Goal: Task Accomplishment & Management: Complete application form

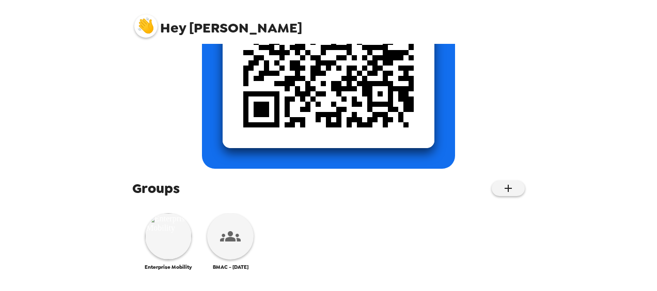
scroll to position [216, 0]
click at [178, 240] on img at bounding box center [168, 236] width 46 height 46
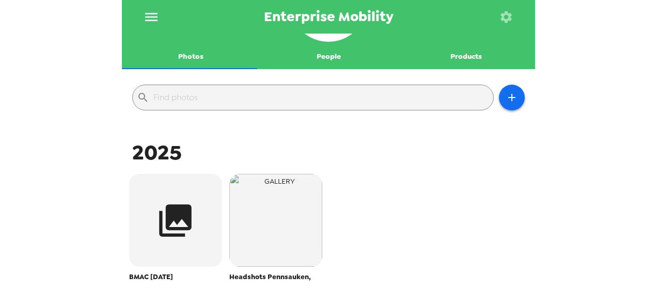
scroll to position [155, 0]
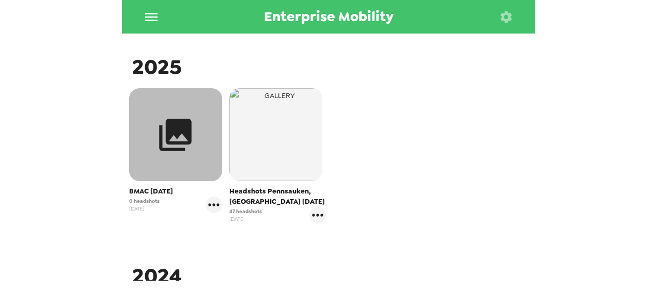
click at [174, 169] on button "button" at bounding box center [175, 134] width 93 height 93
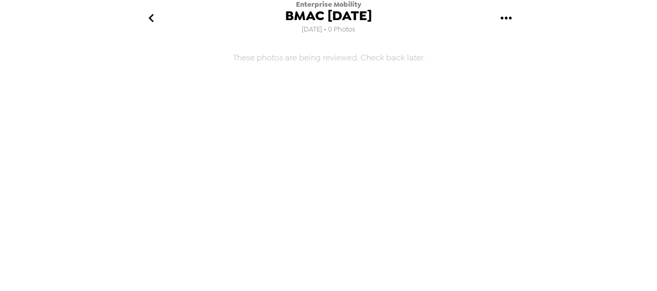
click at [151, 17] on icon "go back" at bounding box center [150, 18] width 5 height 8
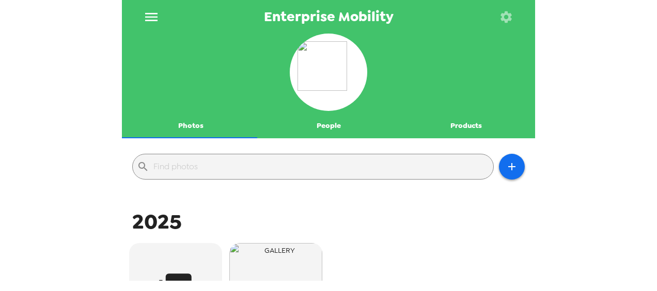
click at [151, 16] on icon "menu" at bounding box center [151, 17] width 12 height 8
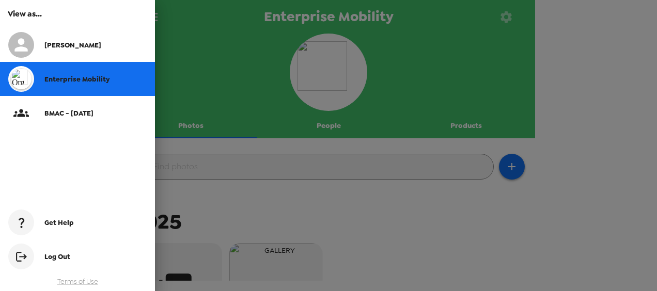
click at [198, 126] on div at bounding box center [328, 145] width 657 height 291
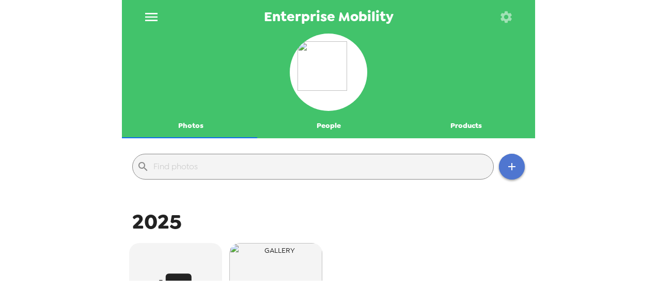
click at [507, 169] on icon "button" at bounding box center [512, 167] width 12 height 12
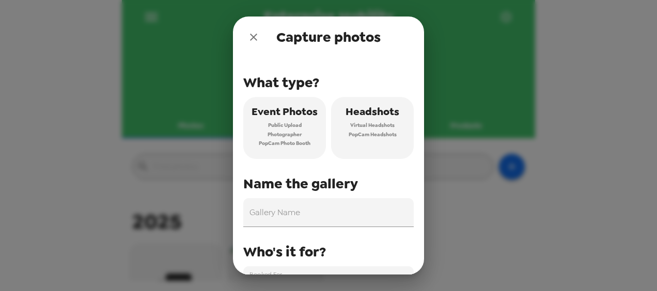
click at [250, 34] on icon "close" at bounding box center [253, 37] width 12 height 12
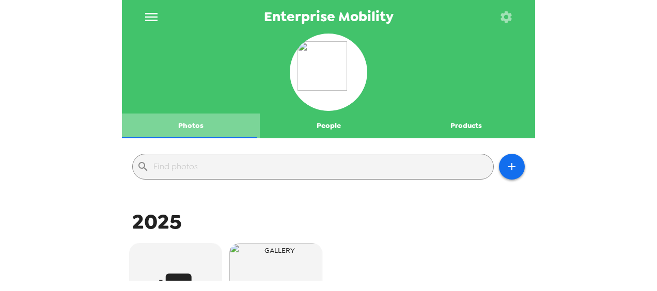
click at [192, 122] on button "Photos" at bounding box center [191, 126] width 138 height 25
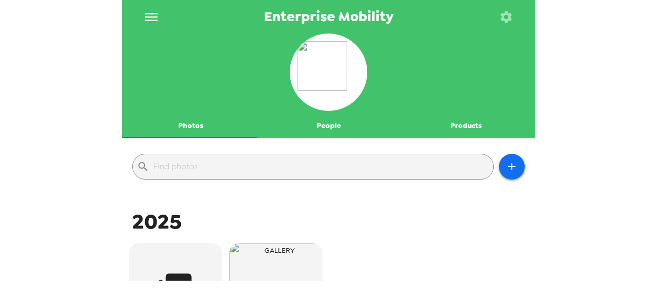
click at [152, 15] on icon "menu" at bounding box center [151, 17] width 17 height 17
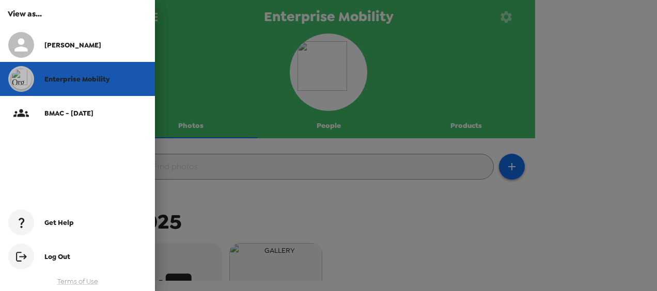
click at [74, 82] on span "Enterprise Mobility" at bounding box center [76, 79] width 65 height 9
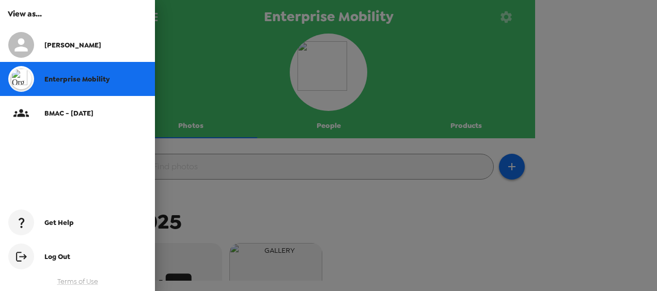
click at [216, 71] on div at bounding box center [328, 145] width 657 height 291
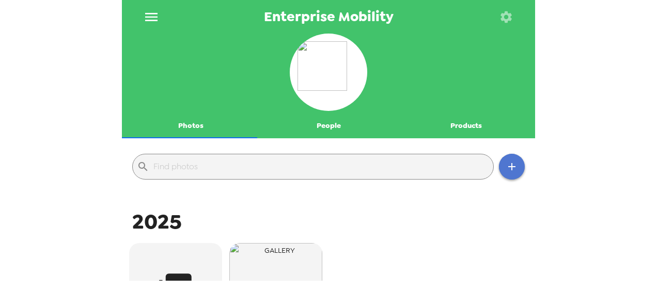
click at [506, 165] on icon "button" at bounding box center [512, 167] width 12 height 12
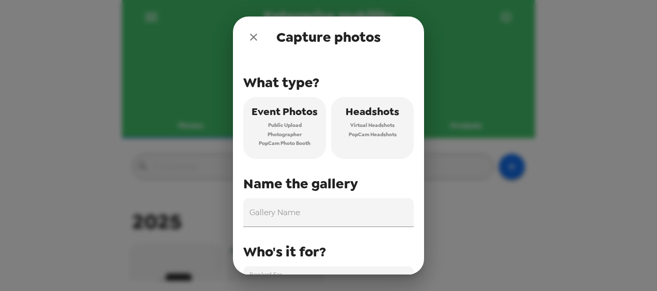
click at [251, 34] on icon "close" at bounding box center [253, 37] width 12 height 12
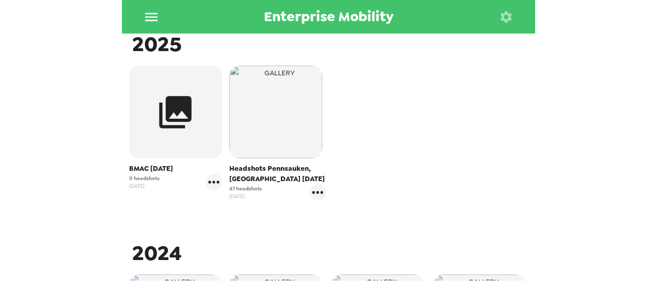
scroll to position [207, 0]
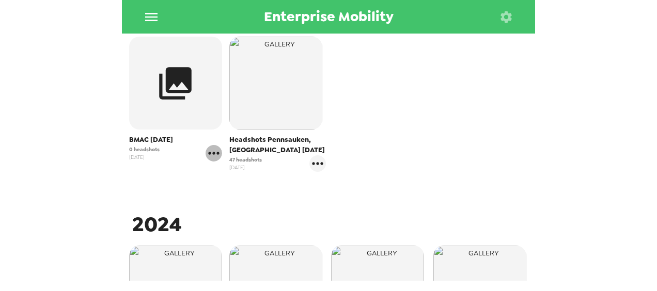
click at [213, 157] on icon "gallery menu" at bounding box center [214, 153] width 17 height 17
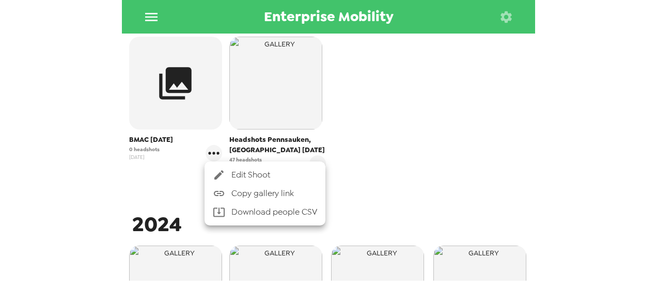
click at [273, 175] on span "Edit Shoot" at bounding box center [274, 175] width 86 height 12
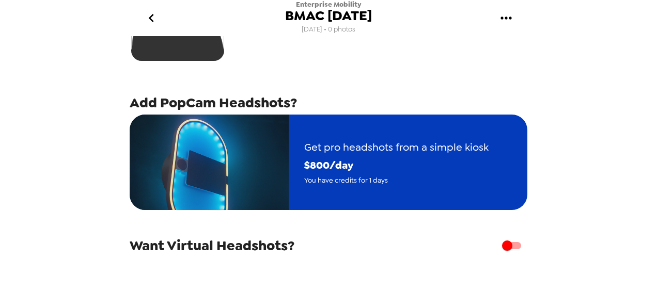
scroll to position [155, 0]
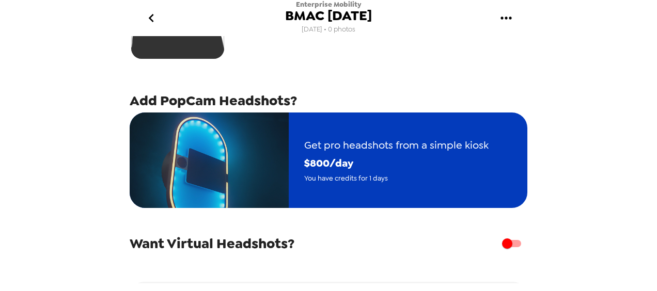
click at [461, 177] on span "You have credits for 1 days" at bounding box center [396, 178] width 184 height 12
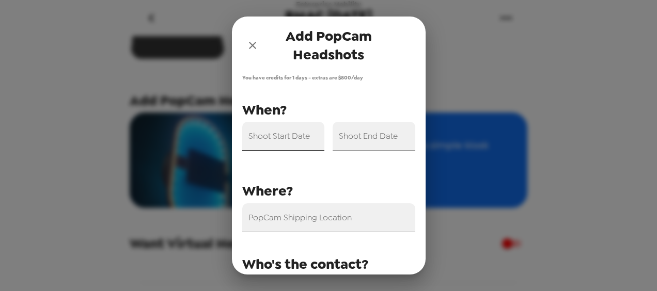
click at [300, 144] on input "Shoot Start Date" at bounding box center [283, 136] width 83 height 29
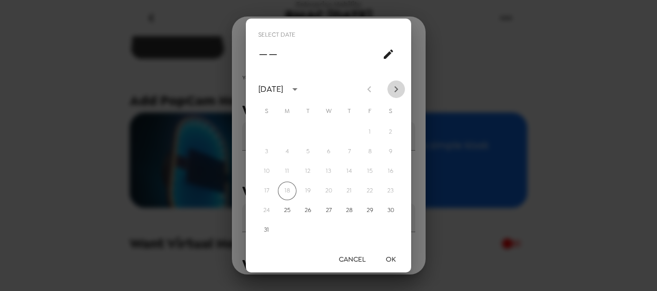
click at [399, 90] on icon "Next month" at bounding box center [396, 89] width 12 height 12
click at [329, 133] on button "3" at bounding box center [328, 132] width 19 height 19
click at [349, 129] on button "4" at bounding box center [349, 132] width 19 height 19
click at [328, 133] on button "3" at bounding box center [328, 132] width 19 height 19
type input "[DATE]"
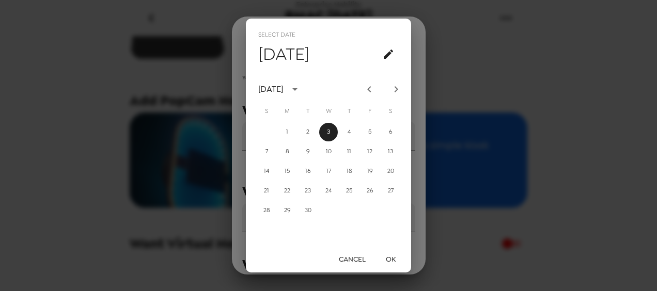
click at [392, 257] on button "OK" at bounding box center [390, 259] width 33 height 19
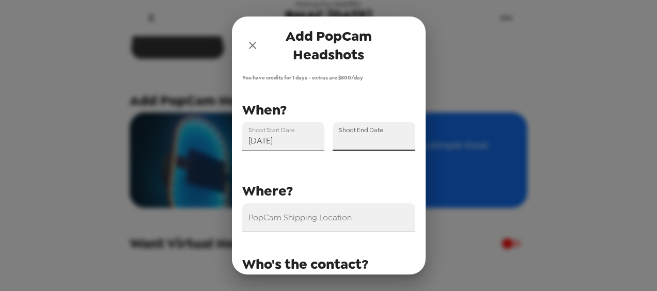
click at [362, 140] on input "Shoot End Date" at bounding box center [374, 136] width 83 height 29
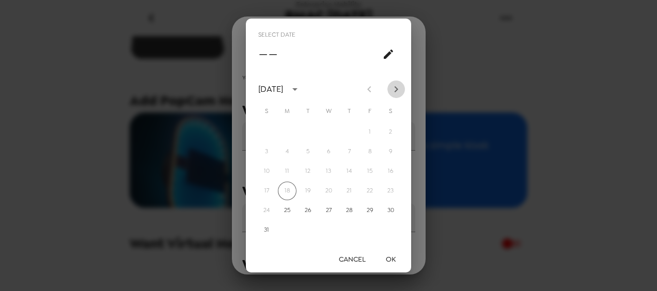
click at [398, 91] on icon "Next month" at bounding box center [396, 89] width 12 height 12
click at [350, 134] on button "4" at bounding box center [349, 132] width 19 height 19
type input "[DATE]"
click at [392, 257] on button "OK" at bounding box center [390, 259] width 33 height 19
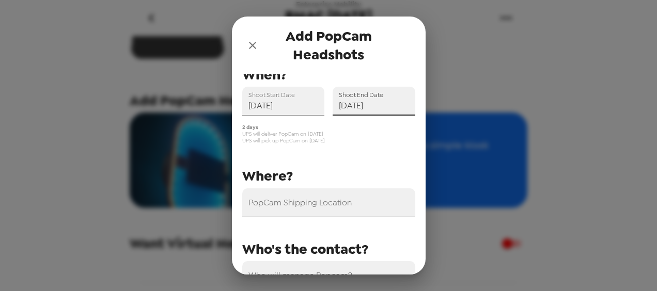
scroll to position [52, 0]
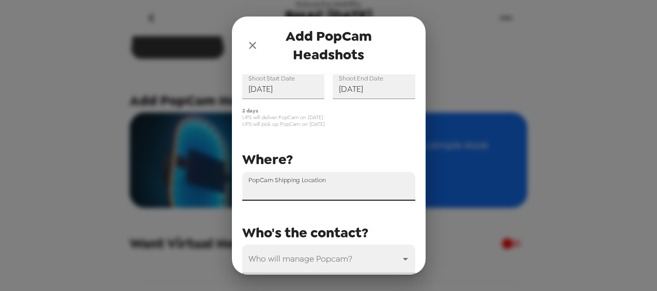
click at [310, 193] on input "PopCam Shipping Location" at bounding box center [328, 186] width 173 height 29
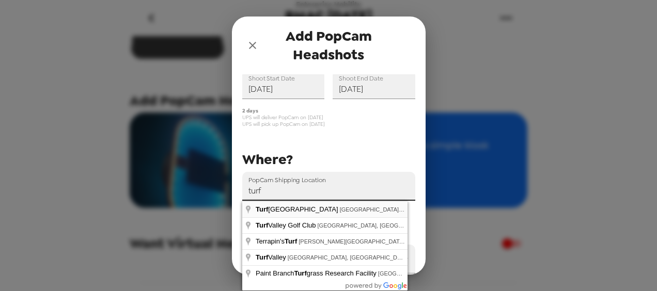
type input "[GEOGRAPHIC_DATA], [GEOGRAPHIC_DATA], [GEOGRAPHIC_DATA], [GEOGRAPHIC_DATA], [GE…"
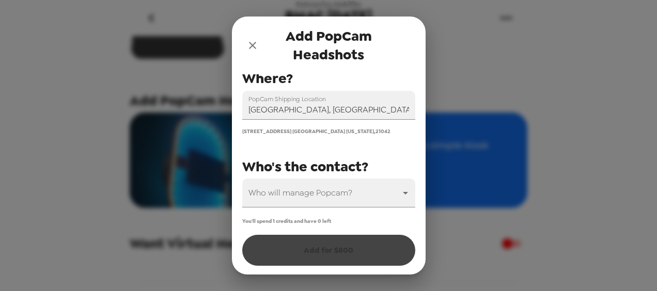
scroll to position [134, 0]
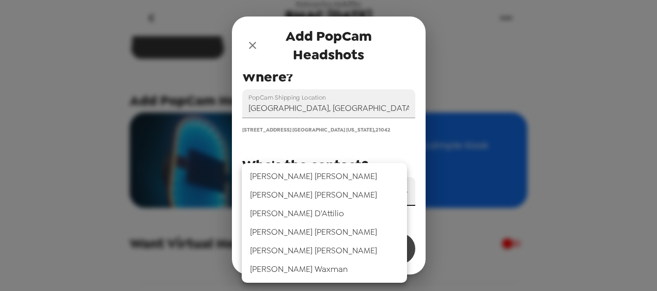
click at [306, 197] on body "Enterprise Mobility BMAC [DATE] [DATE] • 0 photos Backdrop Add PopCam Headshots…" at bounding box center [328, 145] width 657 height 291
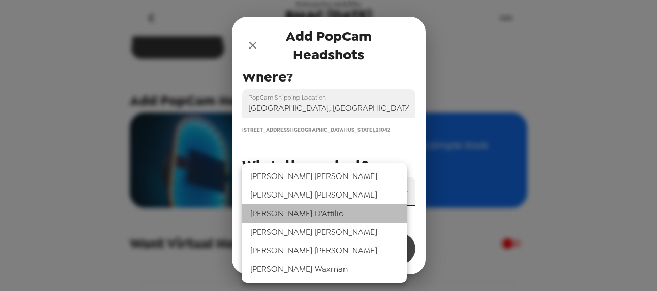
click at [286, 214] on li "[PERSON_NAME]" at bounding box center [324, 214] width 165 height 19
type input "44866"
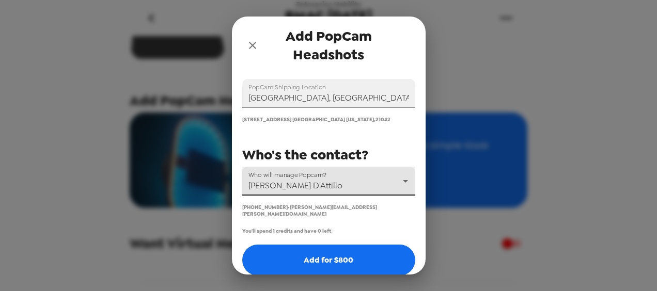
scroll to position [150, 0]
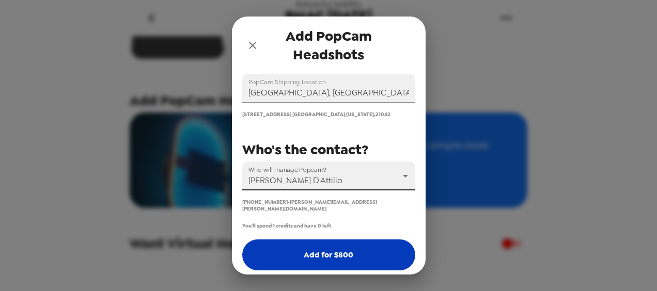
click at [327, 249] on button "Add for $ 800" at bounding box center [328, 255] width 173 height 31
